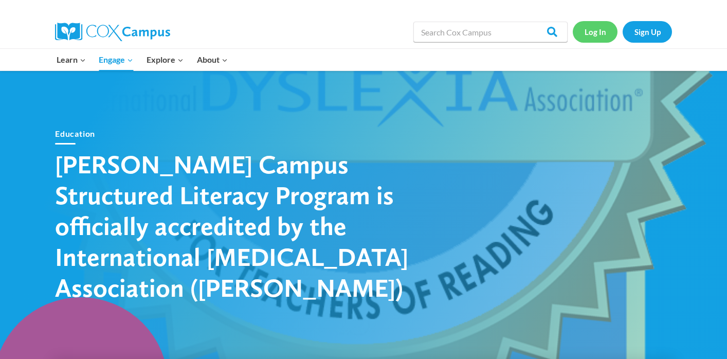
click at [598, 33] on link "Log In" at bounding box center [595, 31] width 45 height 21
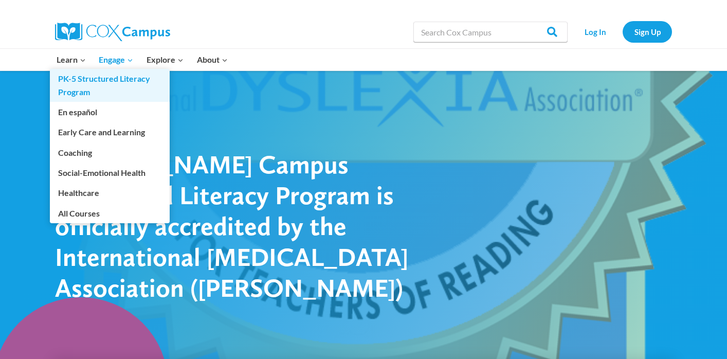
click at [93, 82] on link "PK-5 Structured Literacy Program" at bounding box center [110, 85] width 120 height 33
